Goal: Find specific page/section: Find specific page/section

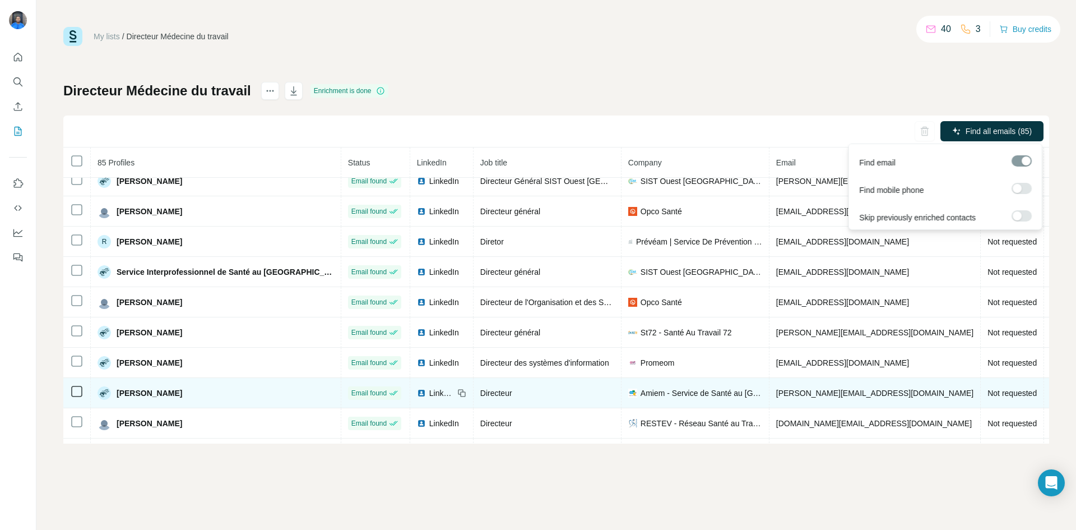
scroll to position [2313, 0]
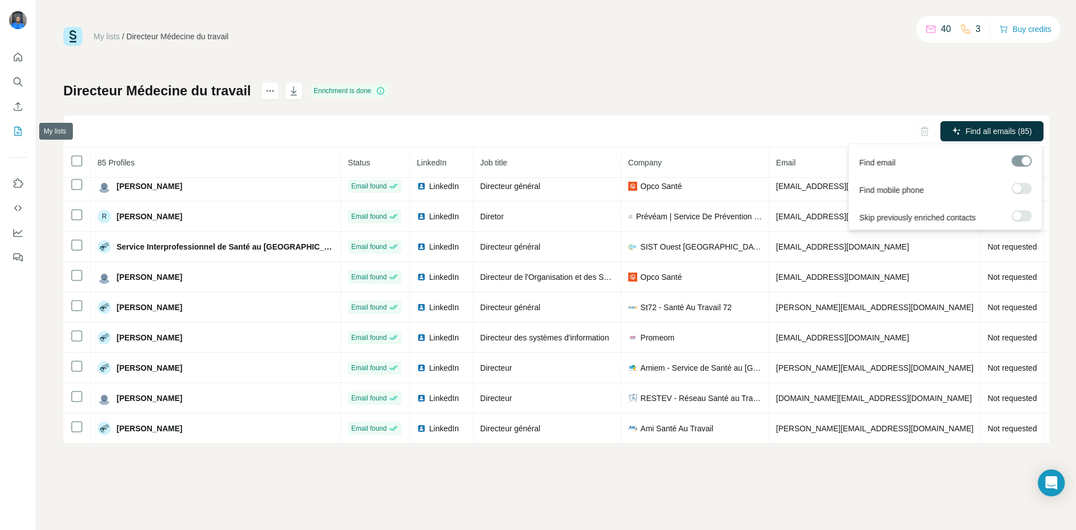
click at [19, 134] on icon "My lists" at bounding box center [17, 131] width 11 height 11
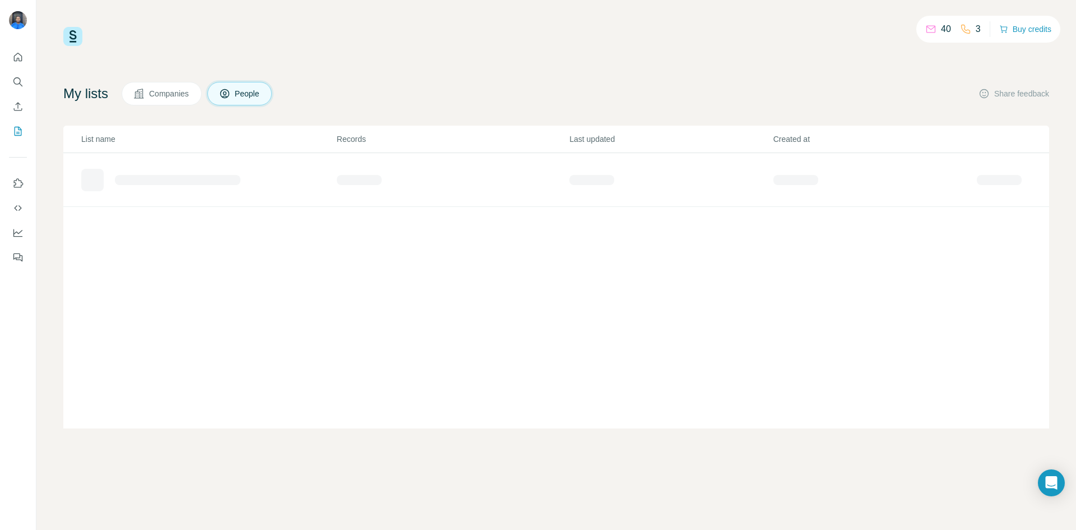
click at [230, 95] on icon at bounding box center [224, 93] width 11 height 11
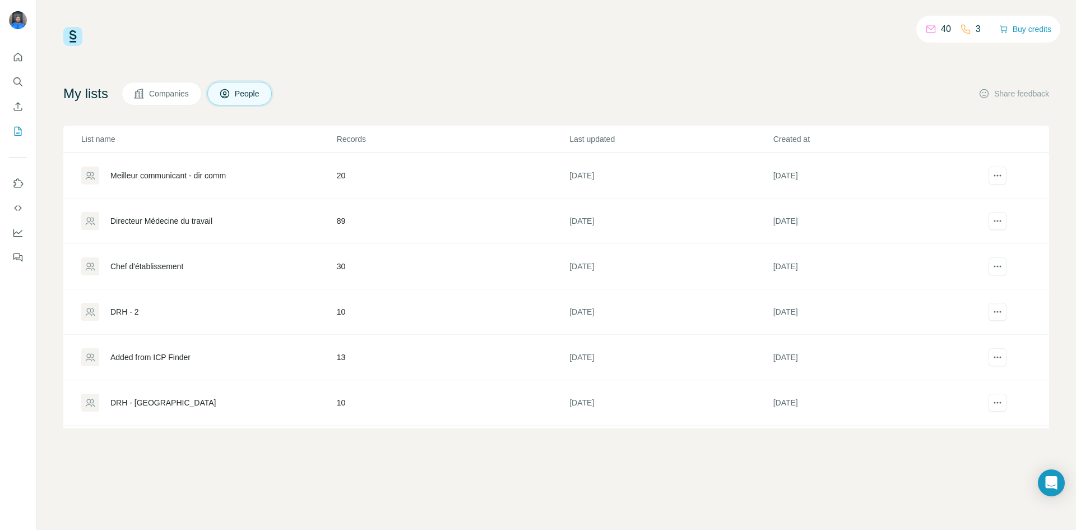
click at [174, 226] on div "Directeur Médecine du travail" at bounding box center [208, 221] width 255 height 18
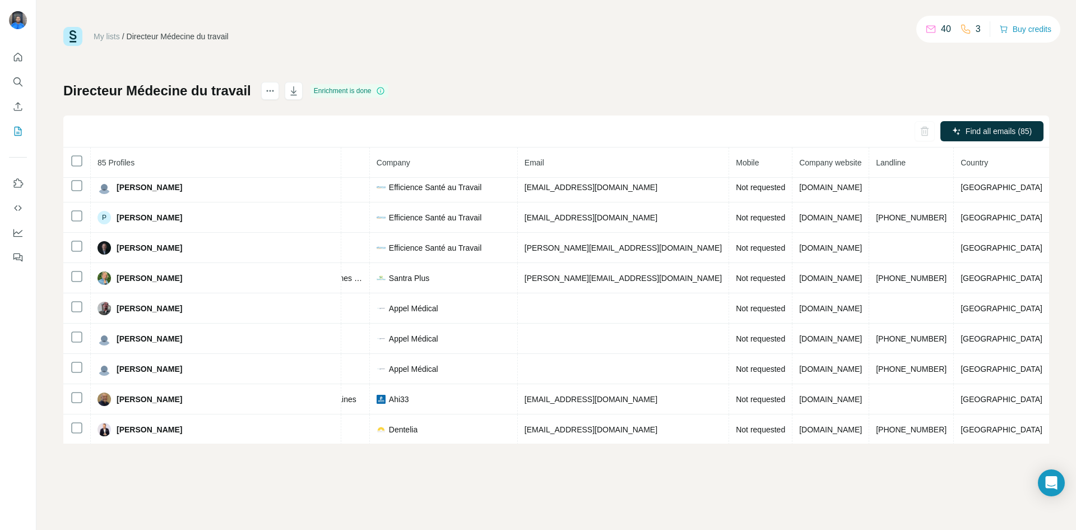
scroll to position [0, 373]
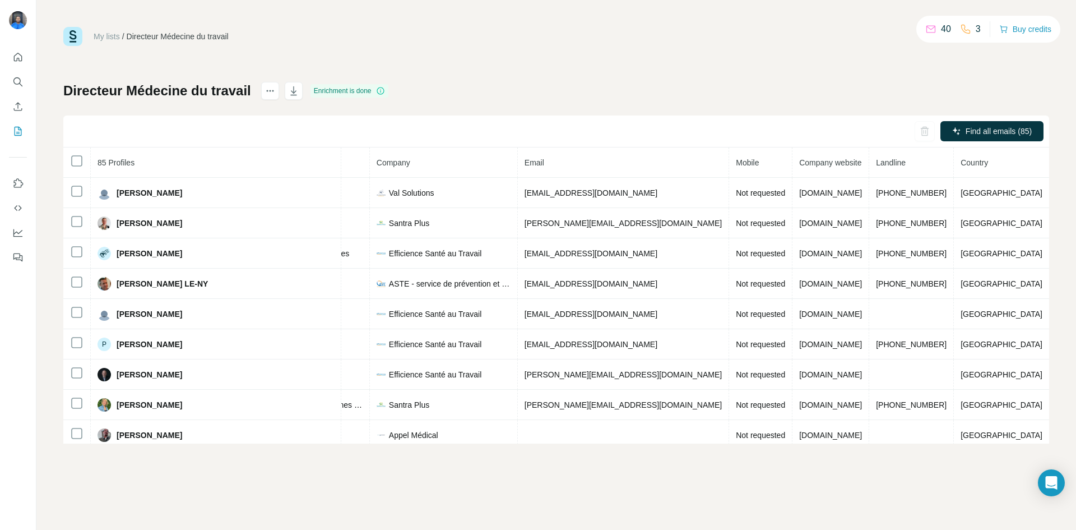
click at [998, 145] on div "Find all emails (85)" at bounding box center [556, 131] width 986 height 32
click at [1029, 187] on label at bounding box center [1022, 188] width 20 height 11
